Goal: Information Seeking & Learning: Learn about a topic

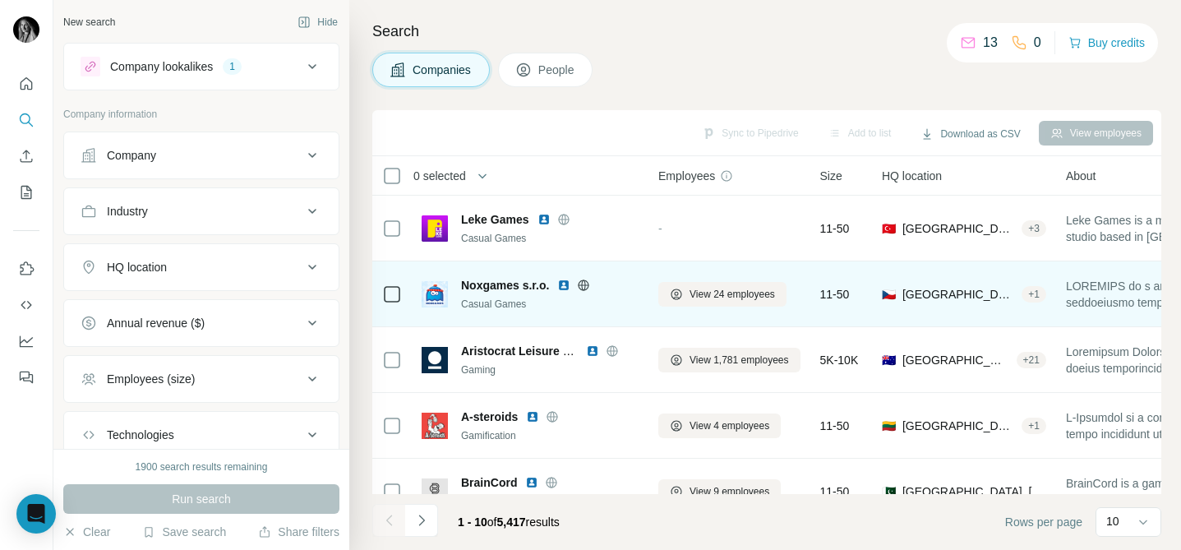
click at [586, 284] on icon at bounding box center [584, 284] width 4 height 11
click at [566, 285] on img at bounding box center [563, 285] width 13 height 13
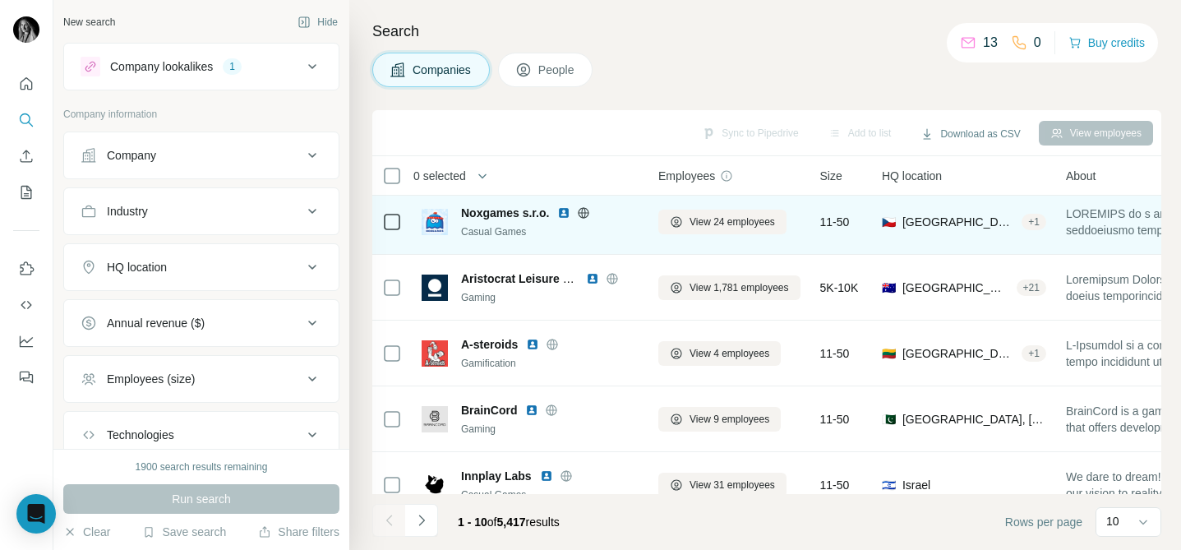
scroll to position [76, 0]
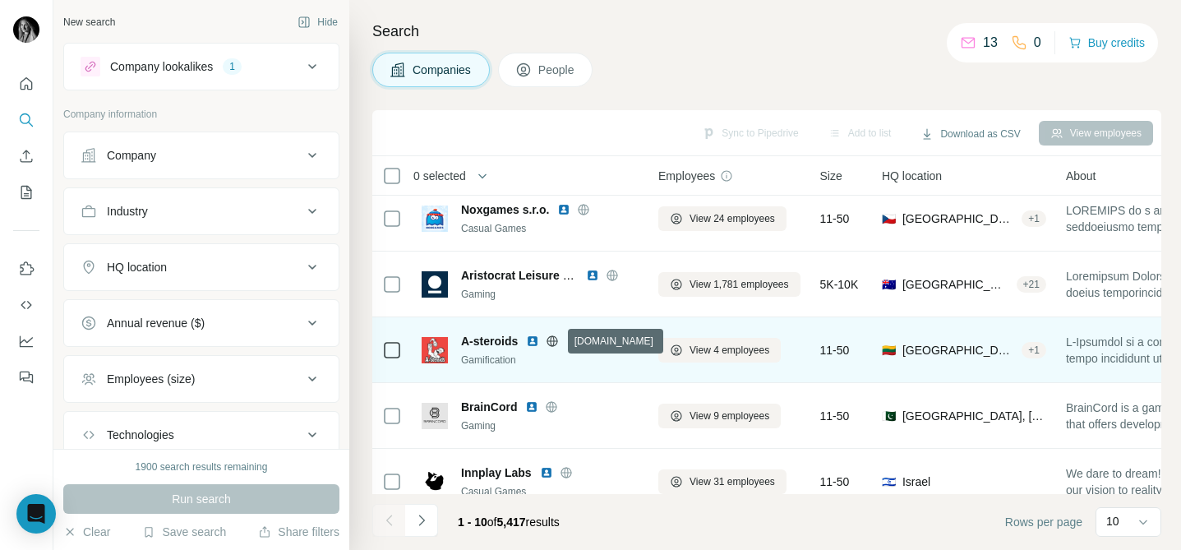
click at [557, 337] on icon at bounding box center [552, 340] width 11 height 11
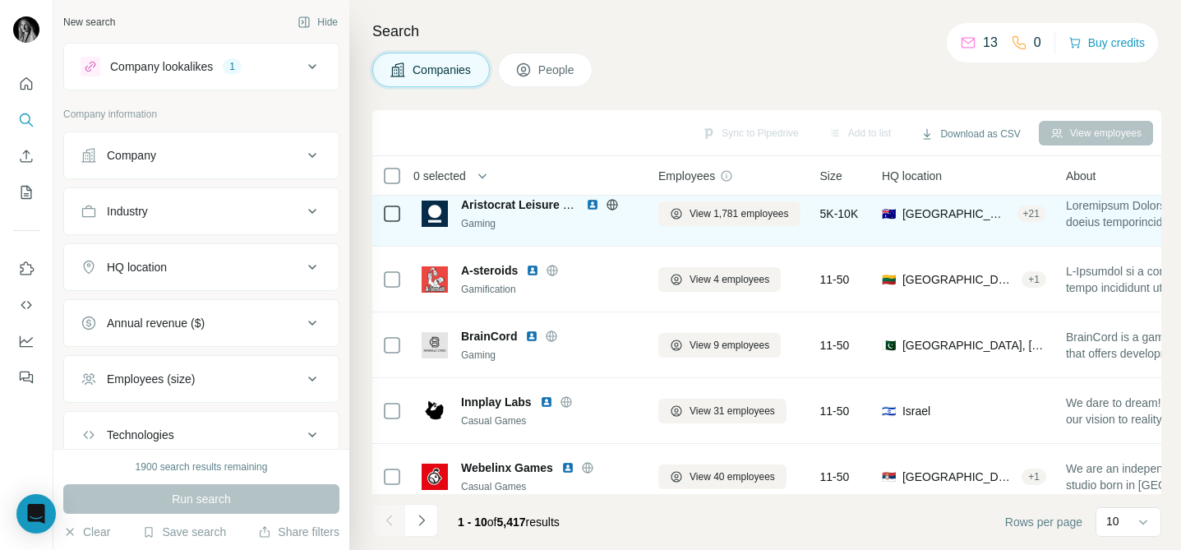
scroll to position [164, 0]
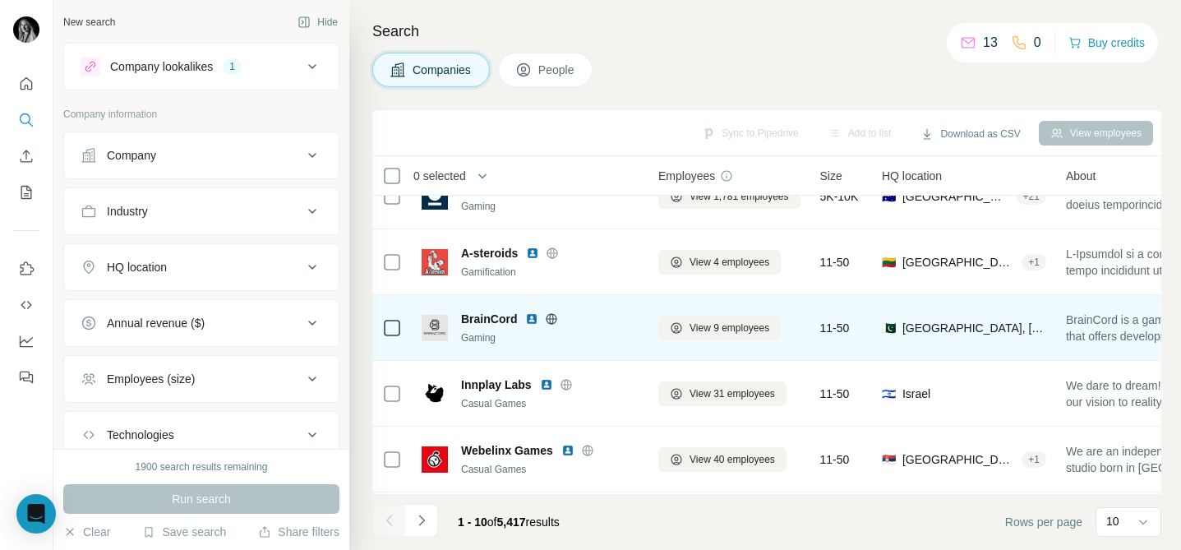
click at [553, 319] on icon at bounding box center [551, 318] width 13 height 13
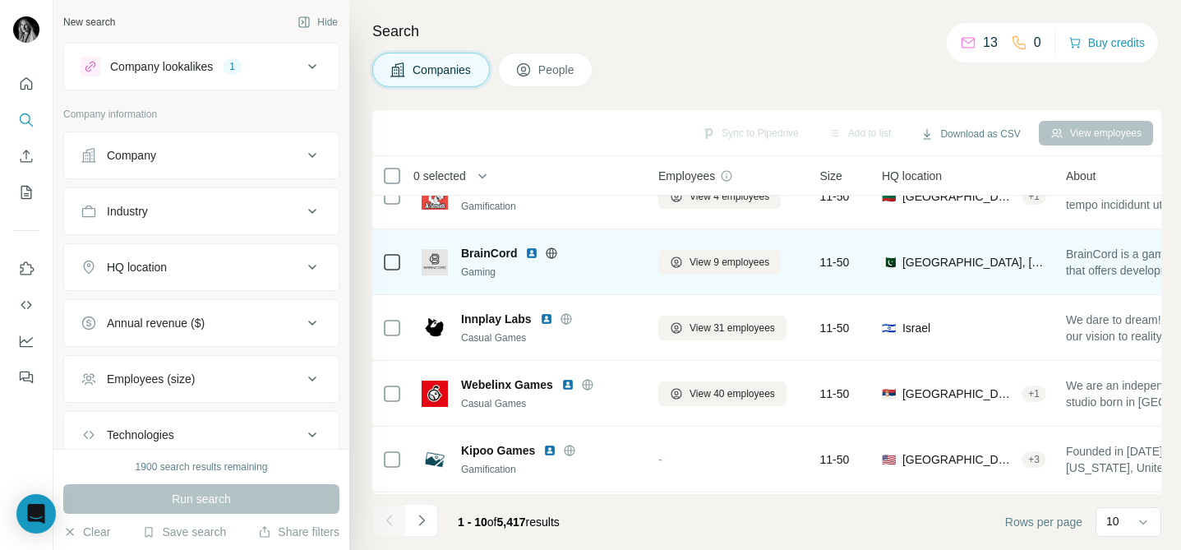
scroll to position [235, 0]
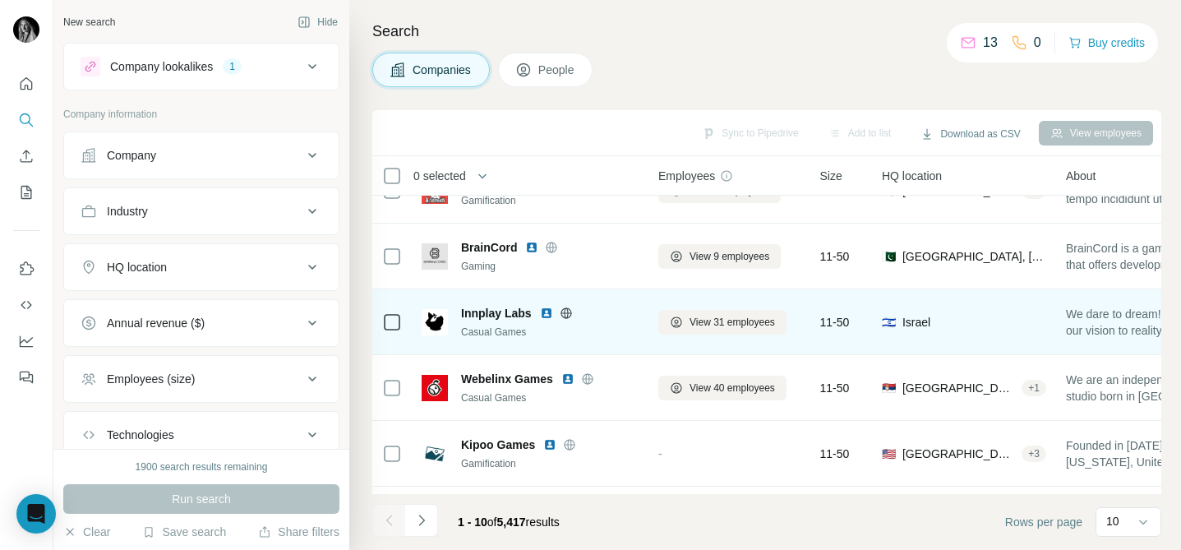
click at [570, 312] on icon at bounding box center [566, 312] width 11 height 1
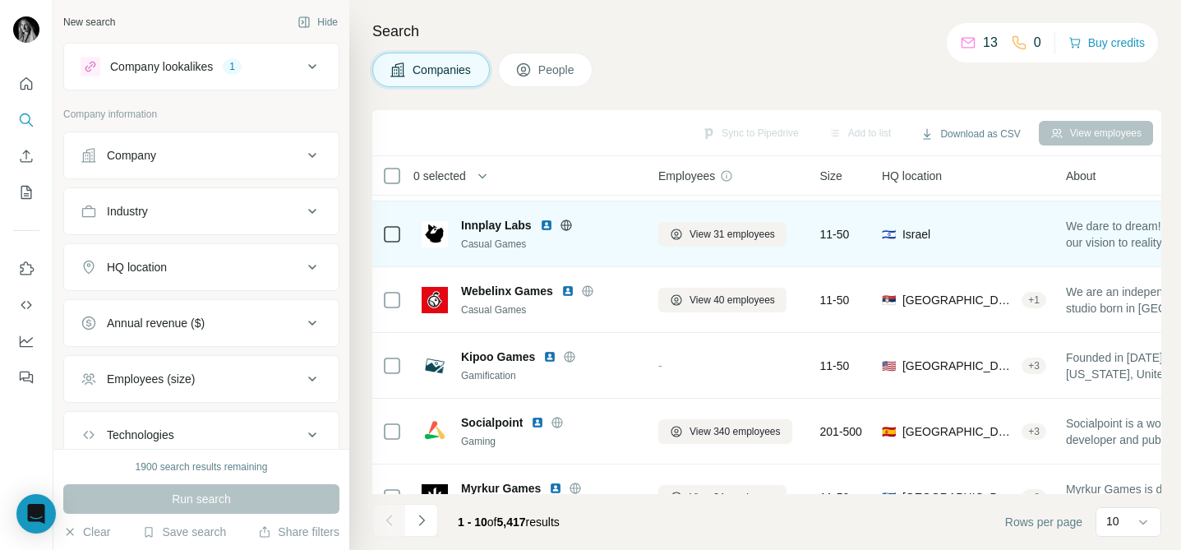
scroll to position [359, 0]
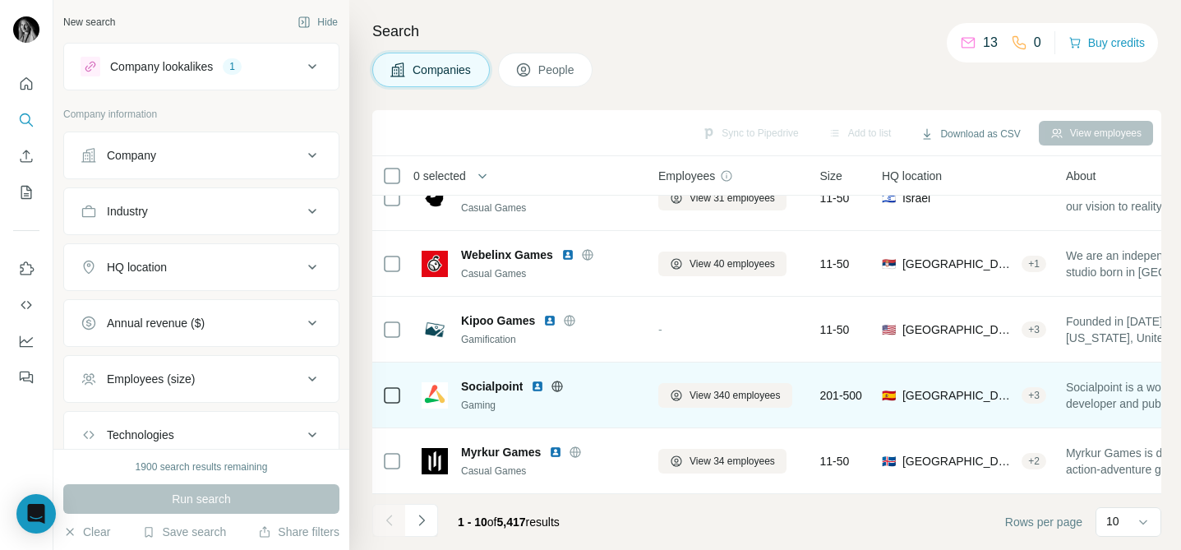
click at [552, 383] on icon at bounding box center [557, 386] width 13 height 13
click at [539, 384] on img at bounding box center [537, 386] width 13 height 13
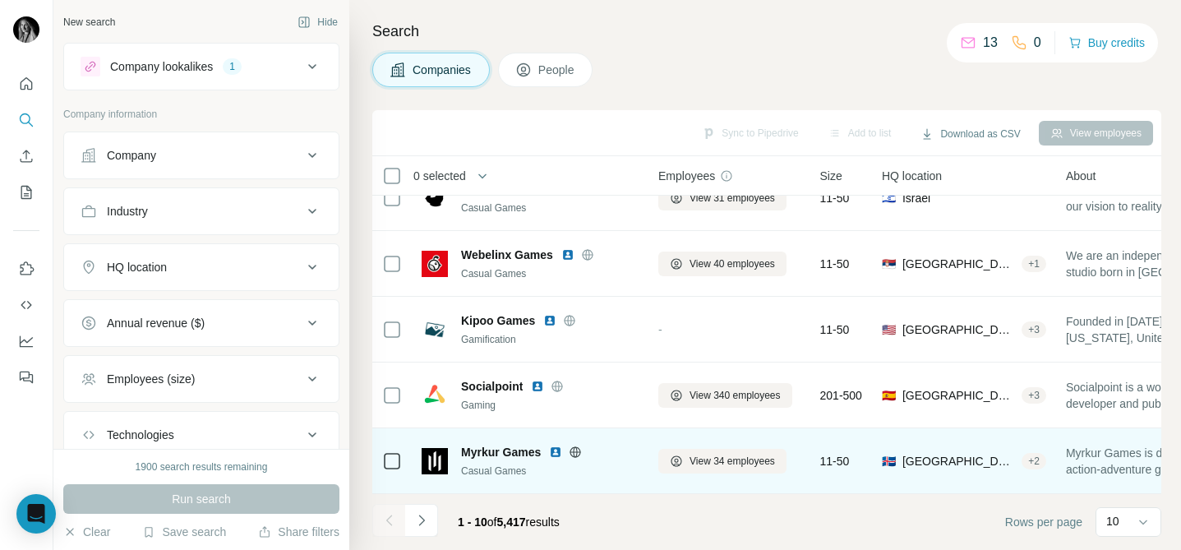
click at [578, 450] on icon at bounding box center [576, 451] width 4 height 11
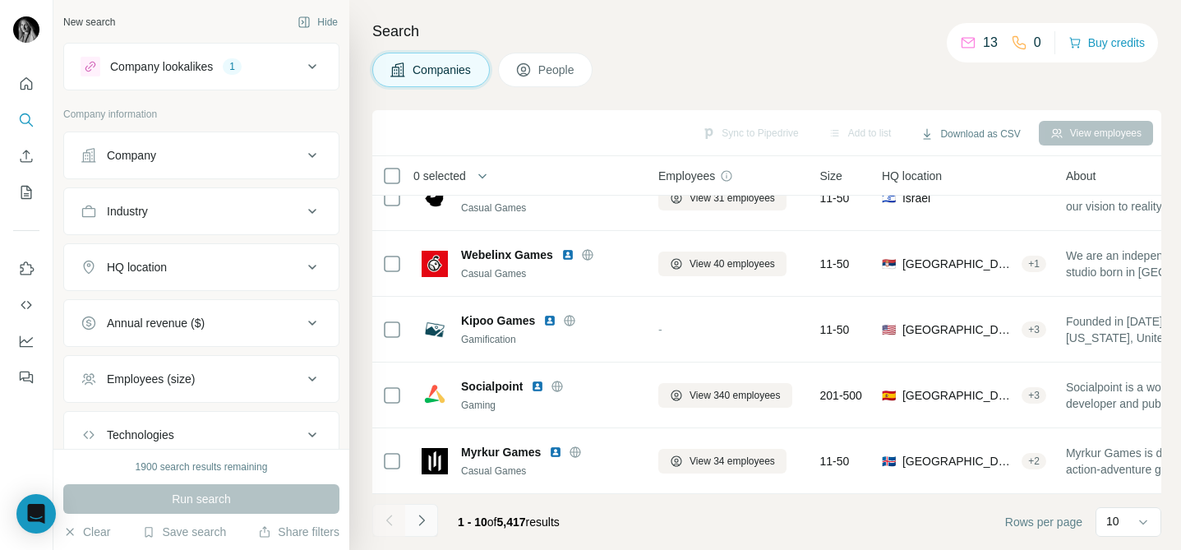
click at [415, 516] on icon "Navigate to next page" at bounding box center [421, 520] width 16 height 16
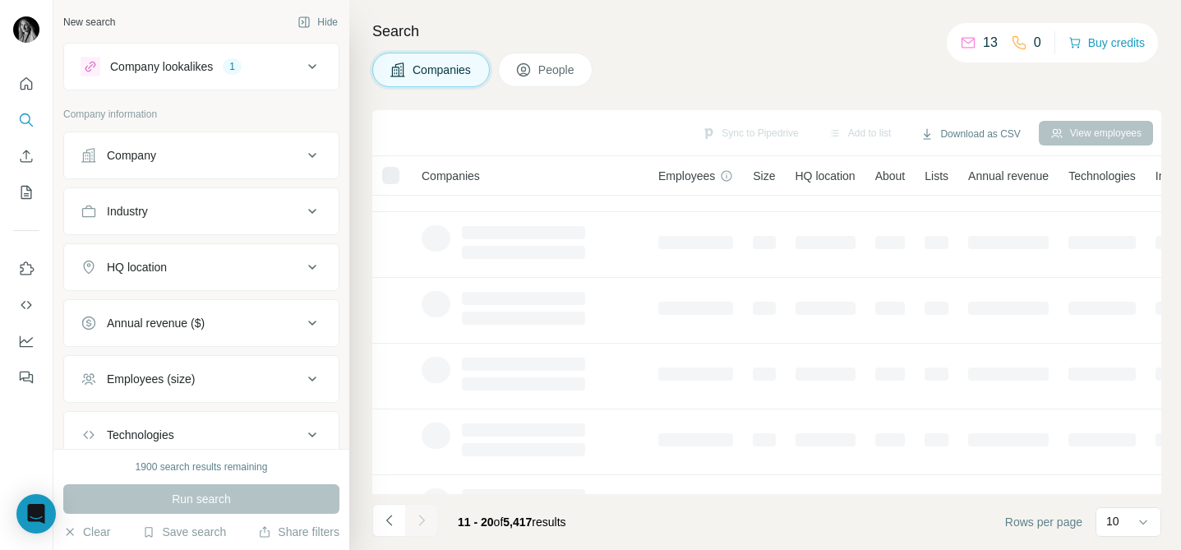
scroll to position [0, 0]
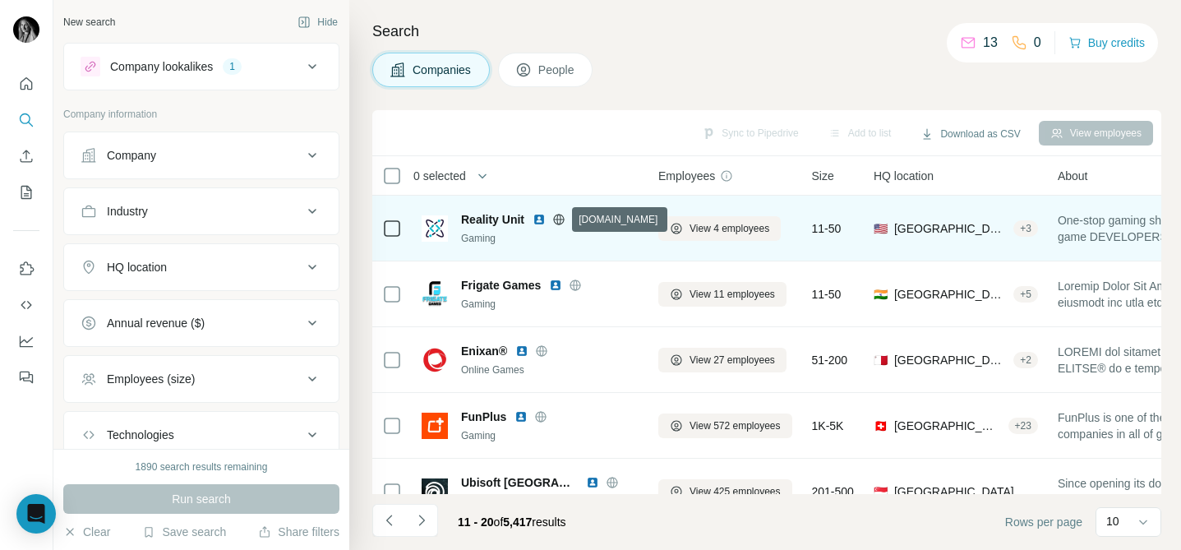
click at [561, 219] on icon at bounding box center [559, 219] width 4 height 11
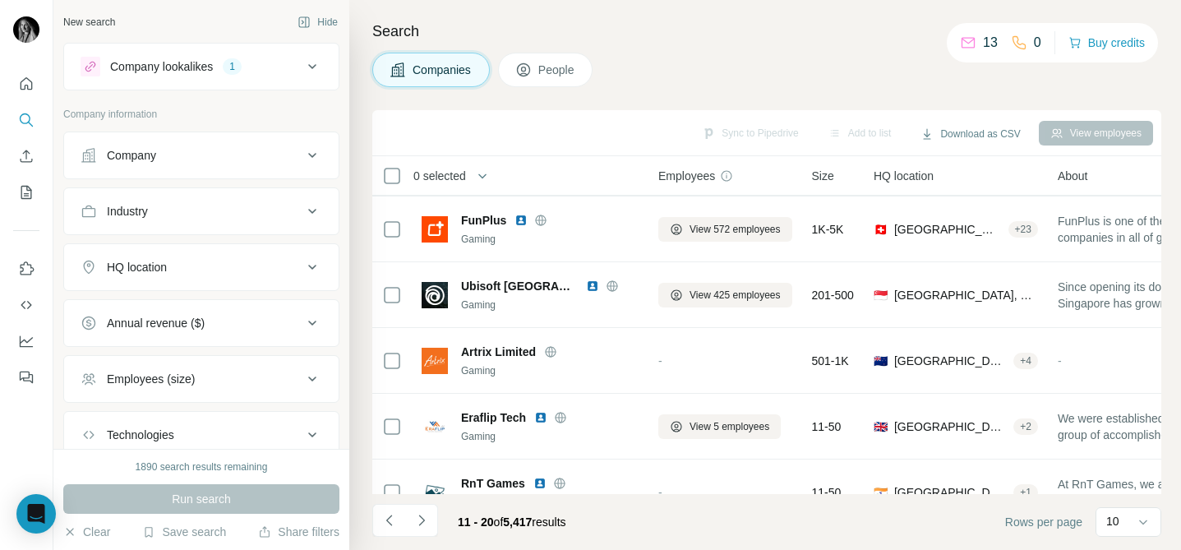
scroll to position [198, 0]
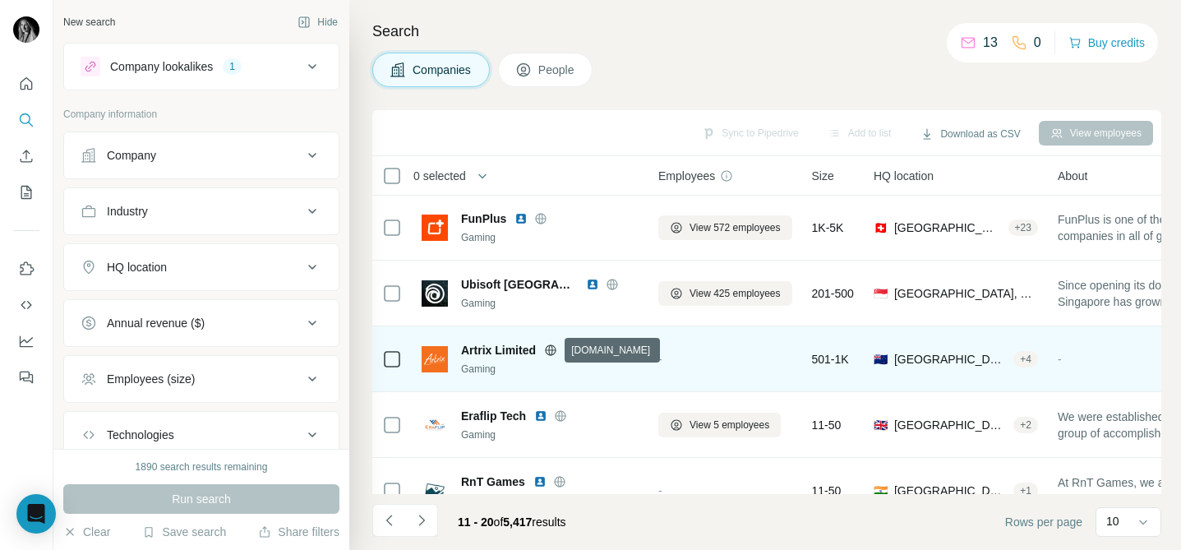
click at [556, 352] on icon at bounding box center [550, 349] width 11 height 11
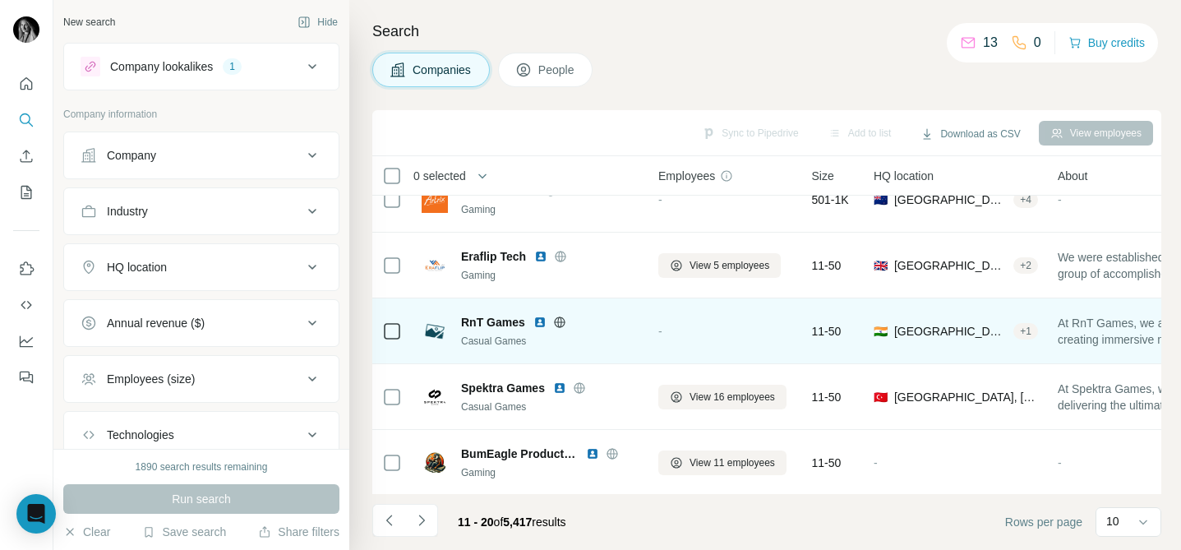
scroll to position [359, 0]
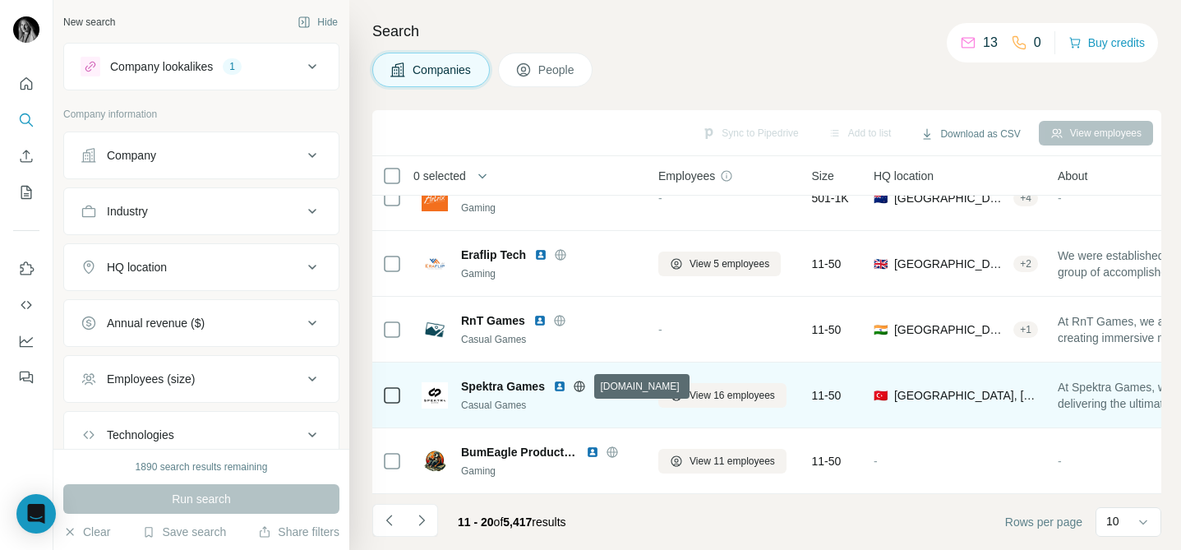
click at [583, 386] on icon at bounding box center [579, 386] width 11 height 1
click at [561, 387] on img at bounding box center [559, 386] width 13 height 13
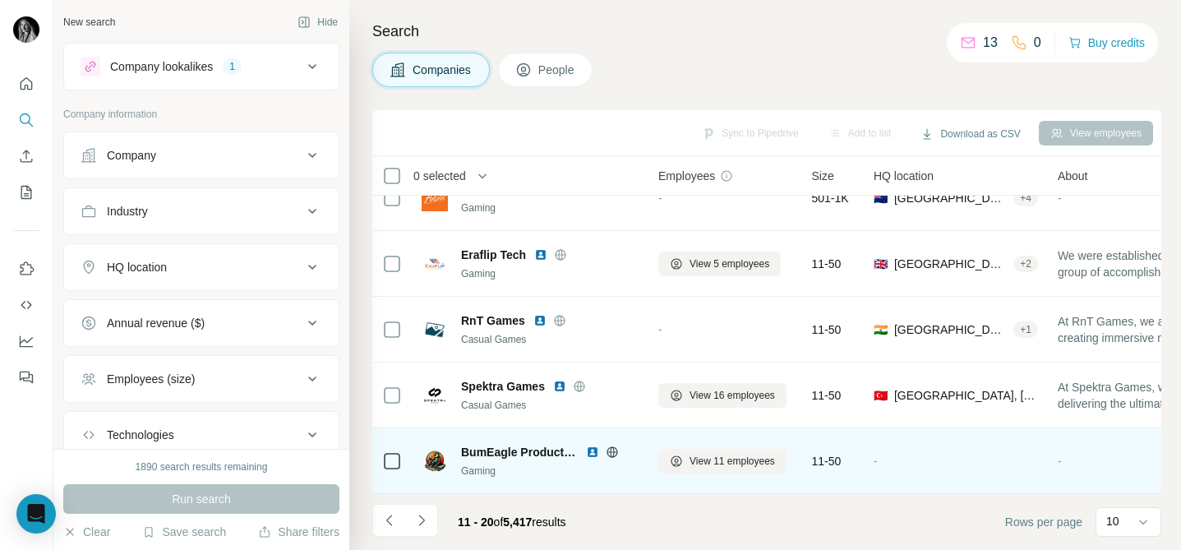
click at [615, 448] on icon at bounding box center [612, 452] width 13 height 13
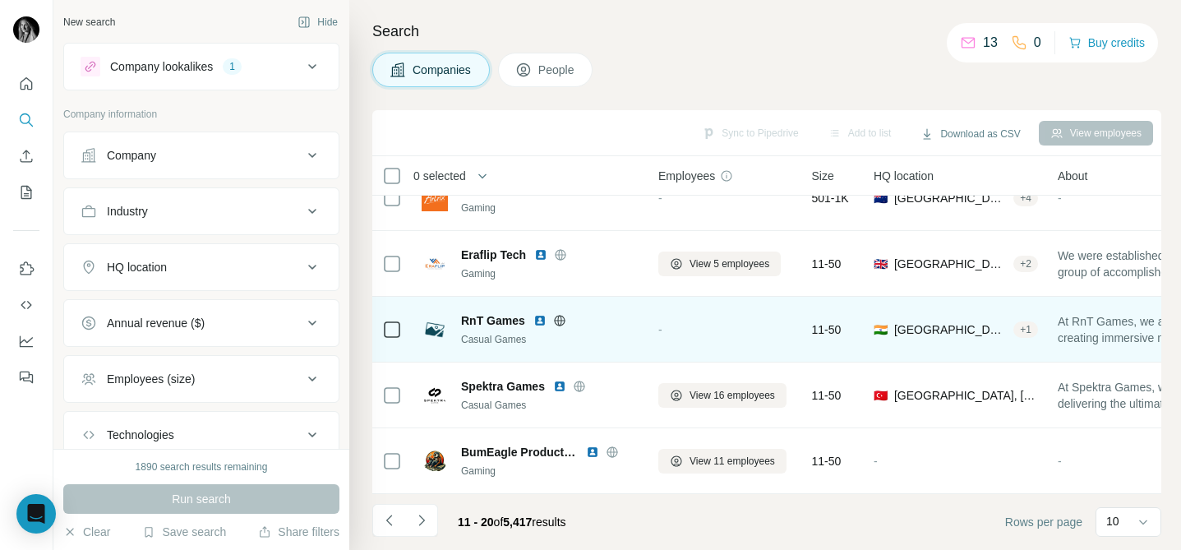
click at [562, 319] on icon at bounding box center [559, 320] width 13 height 13
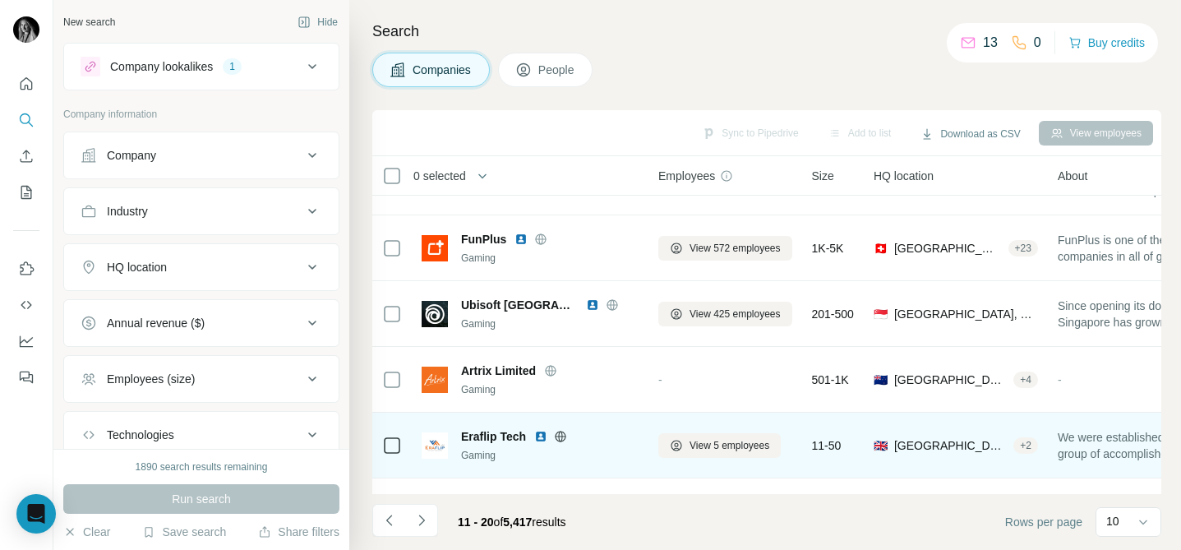
scroll to position [173, 0]
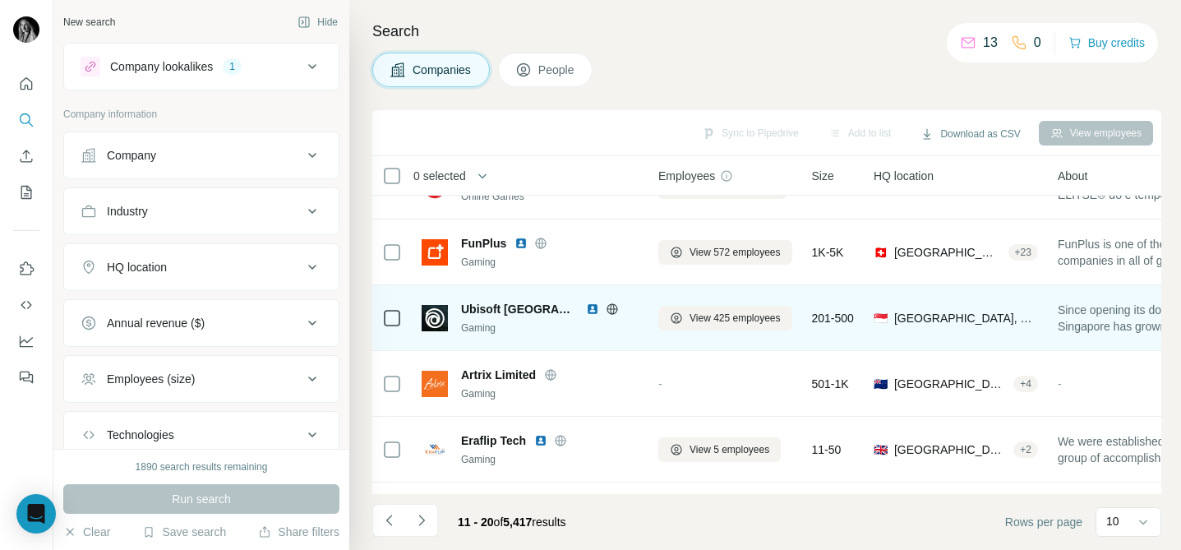
click at [606, 309] on icon at bounding box center [612, 309] width 13 height 13
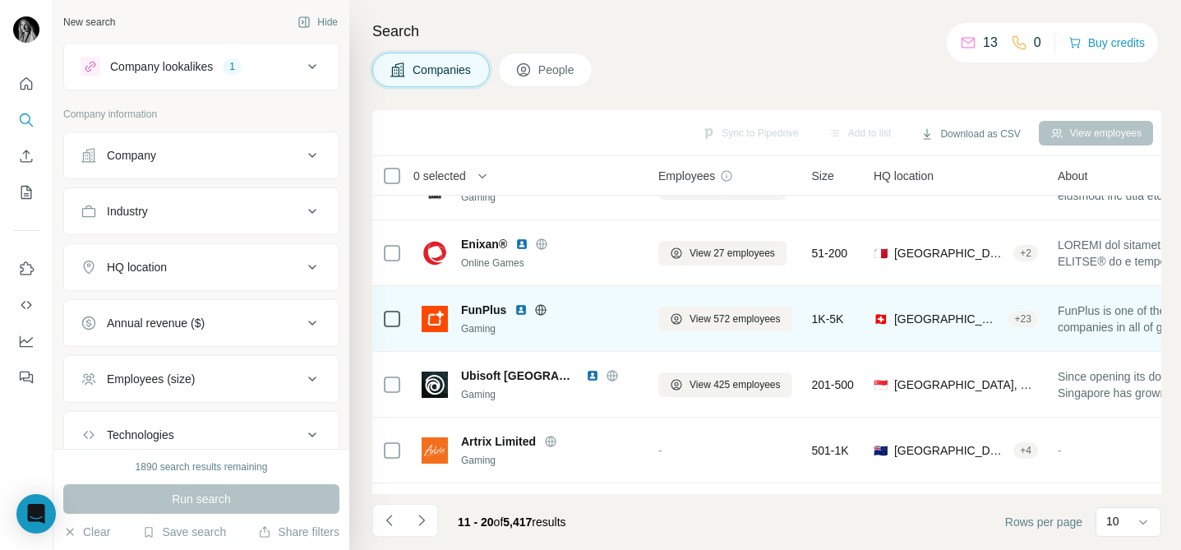
scroll to position [101, 0]
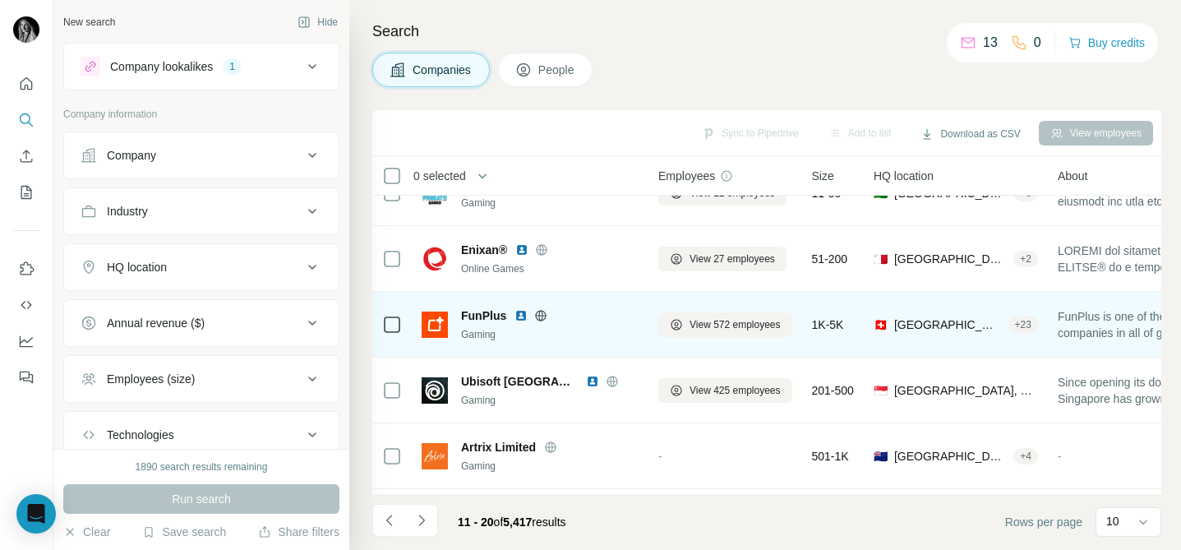
click at [540, 317] on icon at bounding box center [540, 315] width 13 height 13
click at [520, 312] on img at bounding box center [521, 315] width 13 height 13
